Goal: Information Seeking & Learning: Compare options

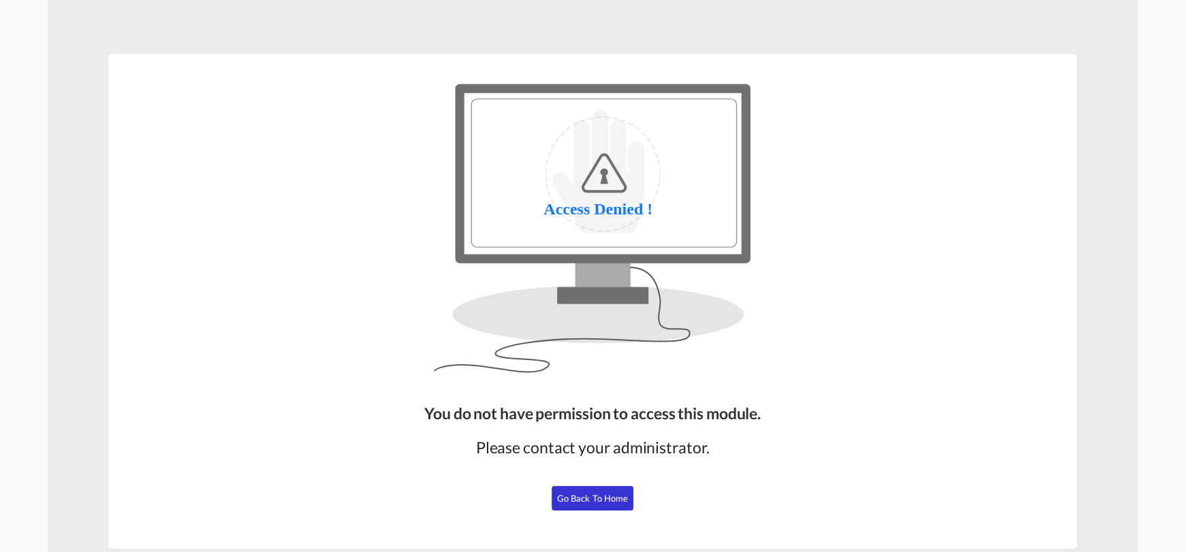
click at [601, 515] on div "You do not have permission to access this module. Please contact your administr…" at bounding box center [592, 470] width 347 height 146
drag, startPoint x: 601, startPoint y: 500, endPoint x: 537, endPoint y: 238, distance: 270.0
click at [601, 499] on span "Go Back to Home" at bounding box center [592, 498] width 71 height 11
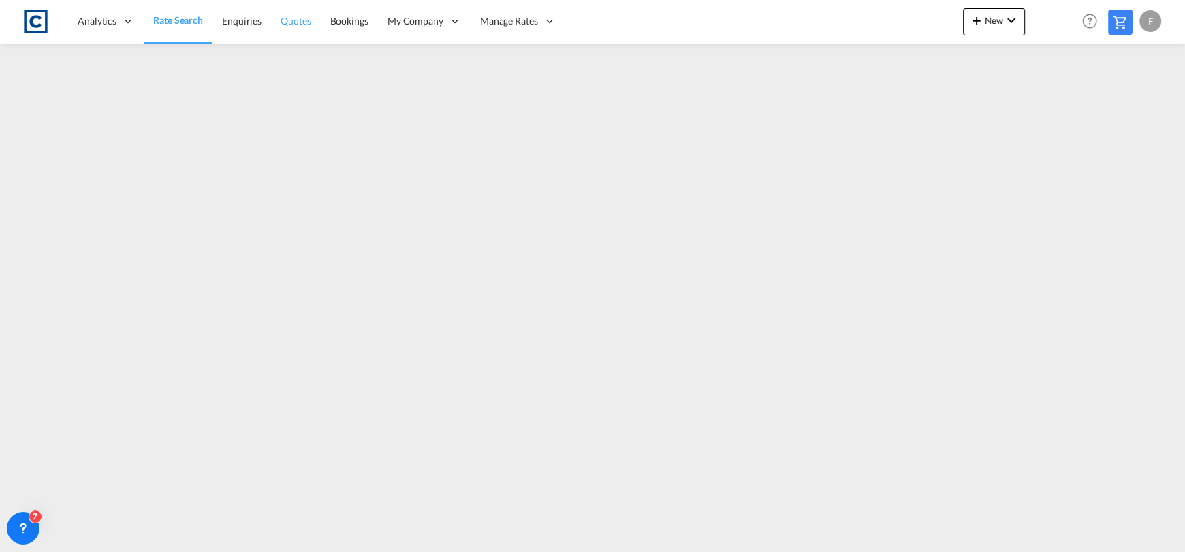
click at [318, 25] on link "Quotes" at bounding box center [295, 21] width 49 height 44
drag, startPoint x: 170, startPoint y: 18, endPoint x: 175, endPoint y: 11, distance: 9.3
click at [170, 18] on span "Rate Search" at bounding box center [177, 21] width 49 height 12
